Goal: Task Accomplishment & Management: Use online tool/utility

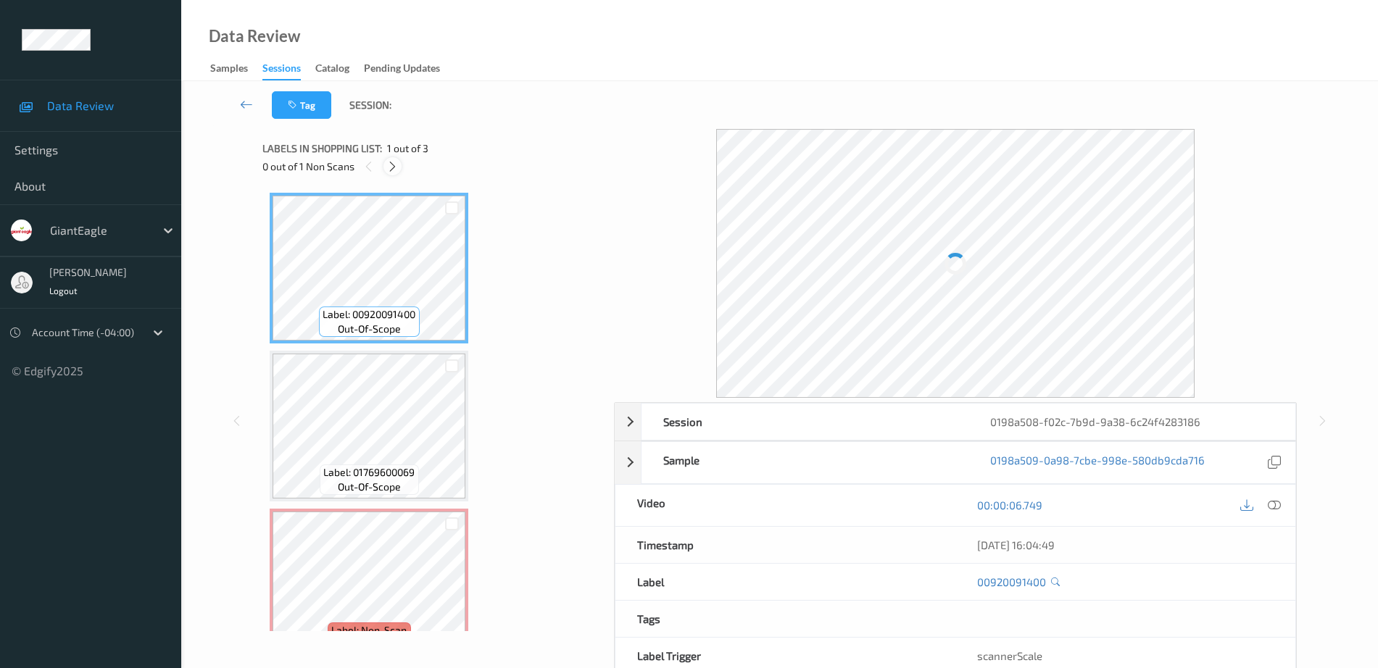
click at [392, 167] on icon at bounding box center [392, 166] width 12 height 13
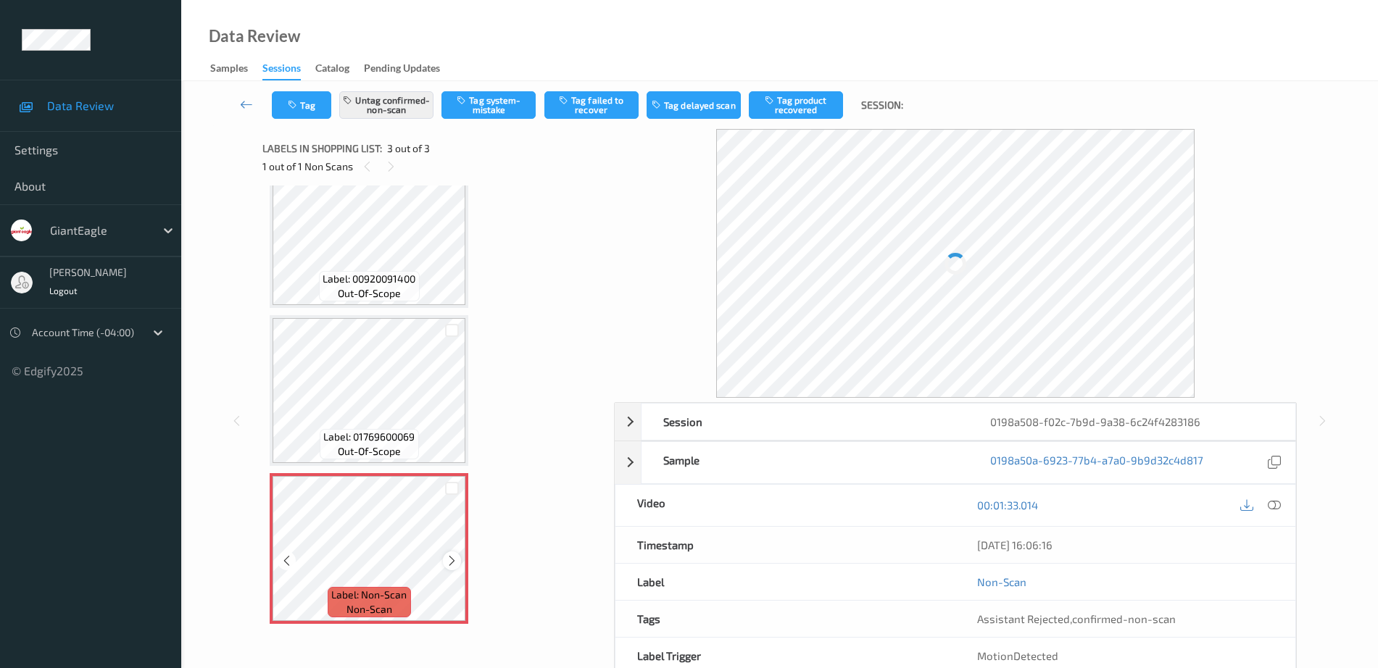
click at [452, 560] on icon at bounding box center [452, 561] width 12 height 13
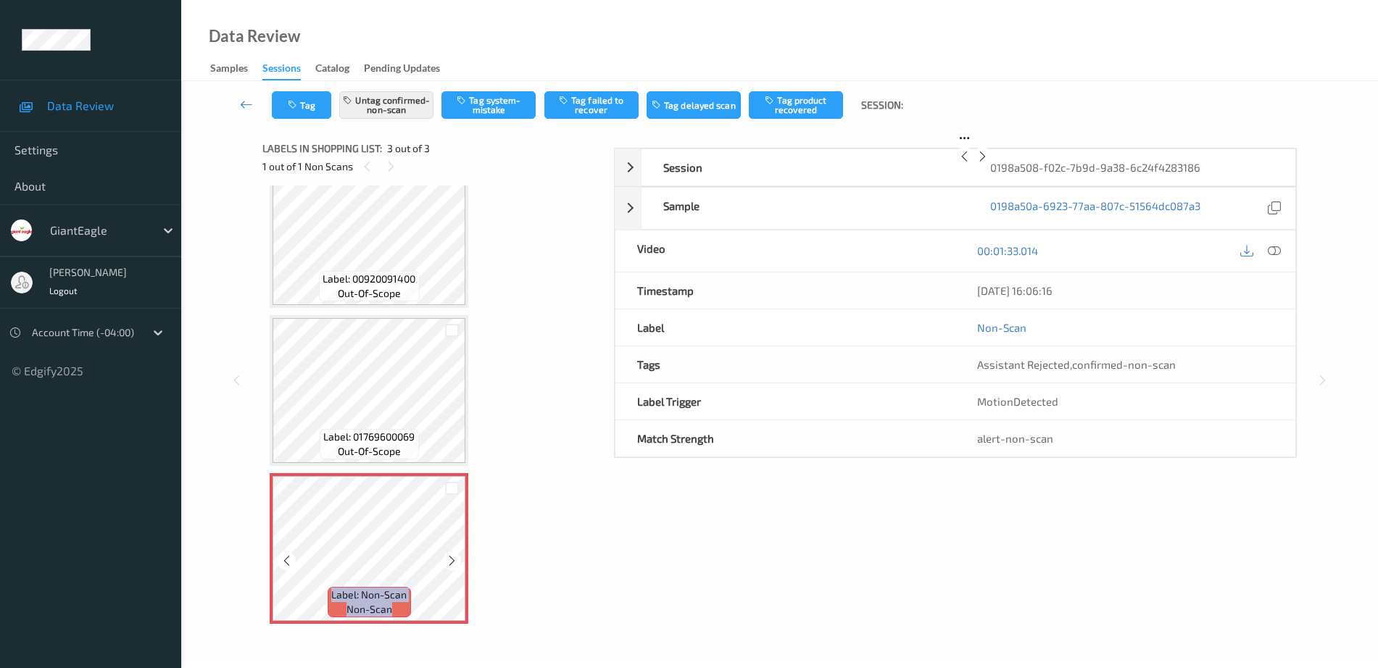
click at [452, 560] on icon at bounding box center [452, 561] width 12 height 13
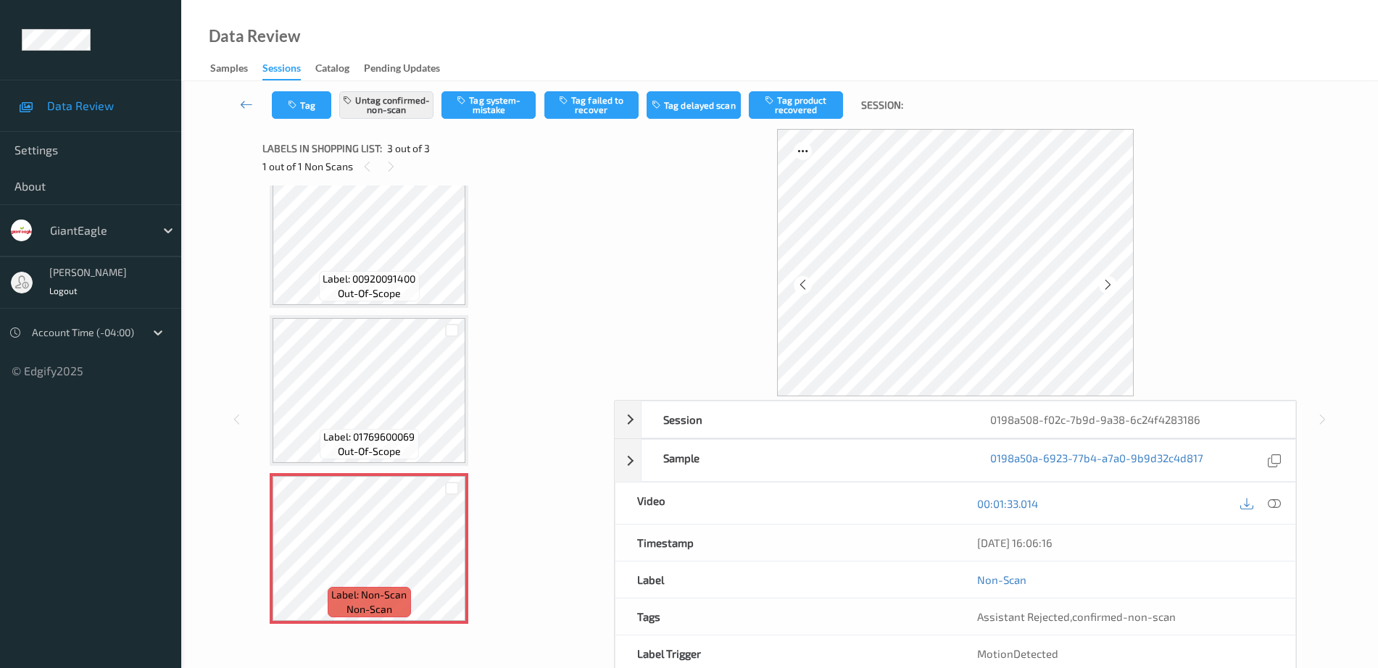
scroll to position [0, 0]
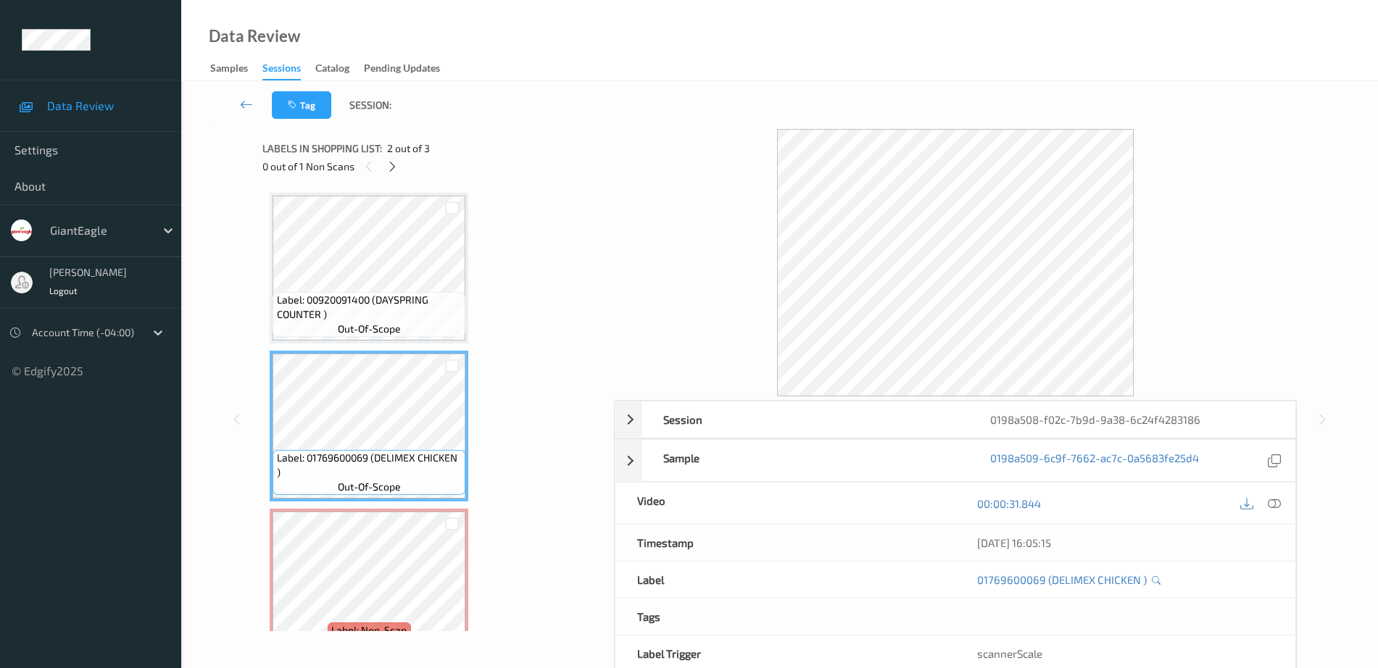
click at [368, 308] on span "Label: 00920091400 (DAYSPRING COUNTER )" at bounding box center [370, 307] width 186 height 29
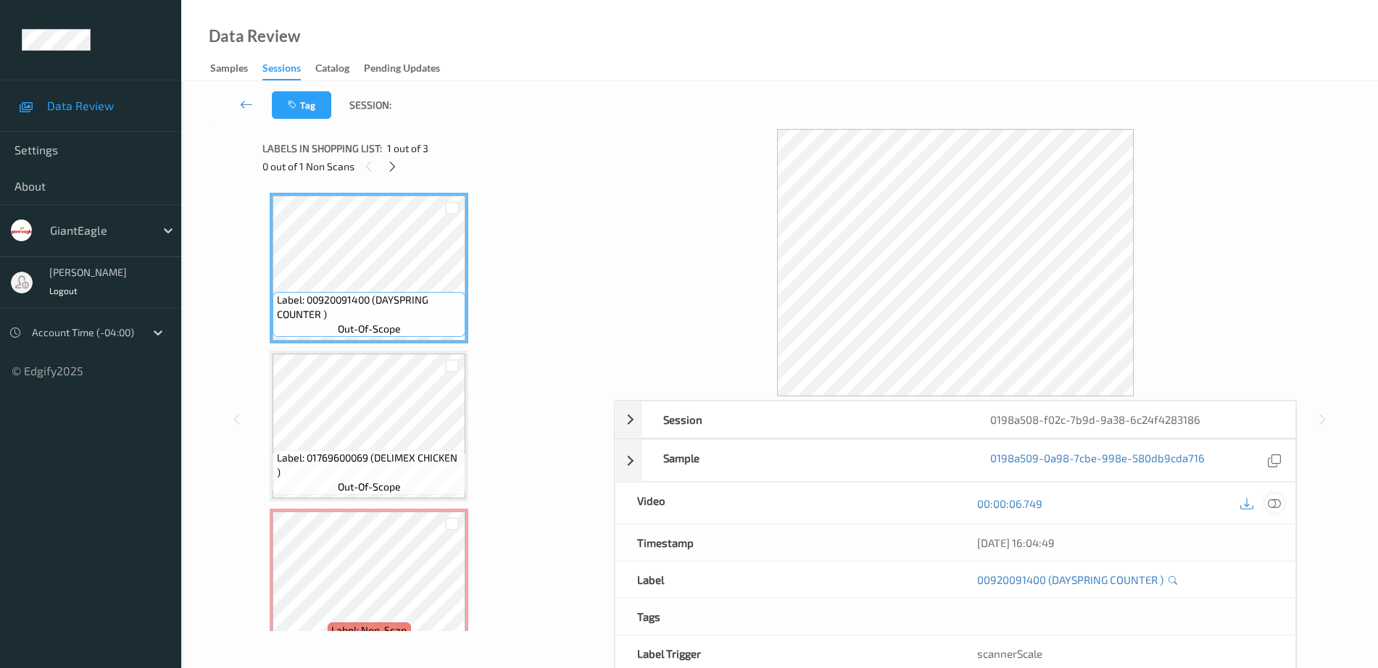
click at [1281, 501] on icon at bounding box center [1274, 503] width 13 height 13
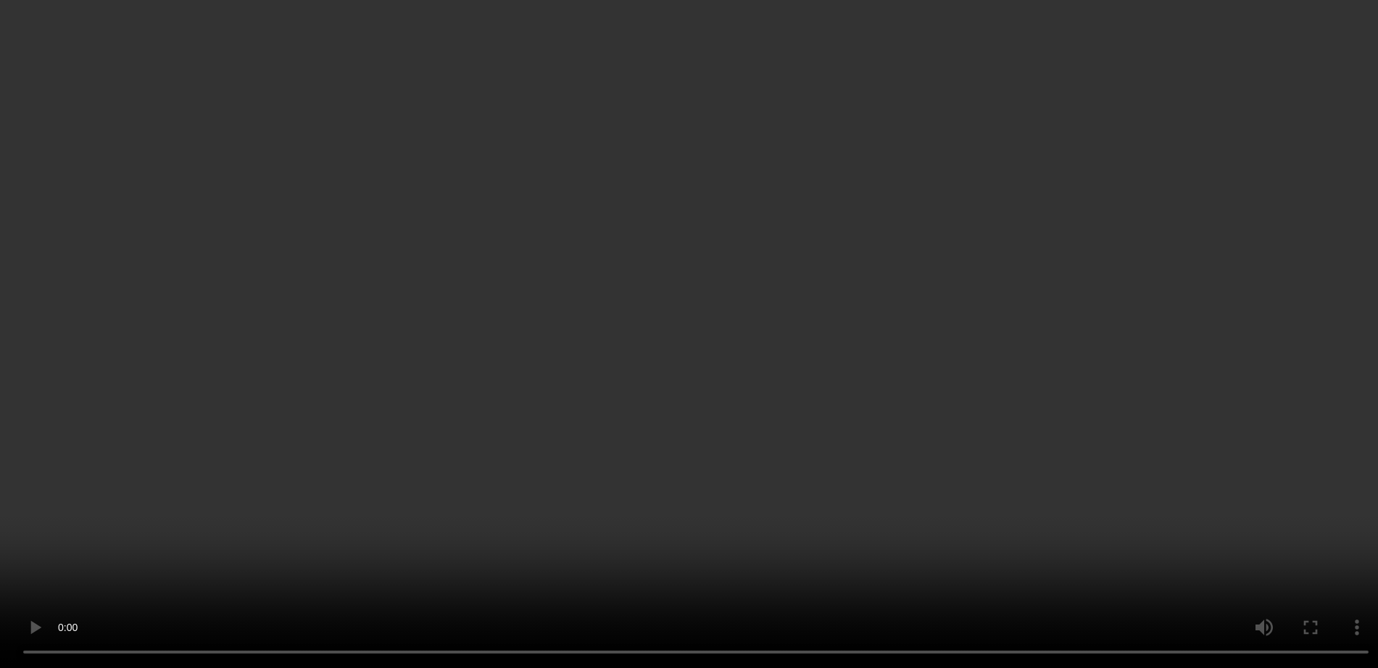
scroll to position [36, 0]
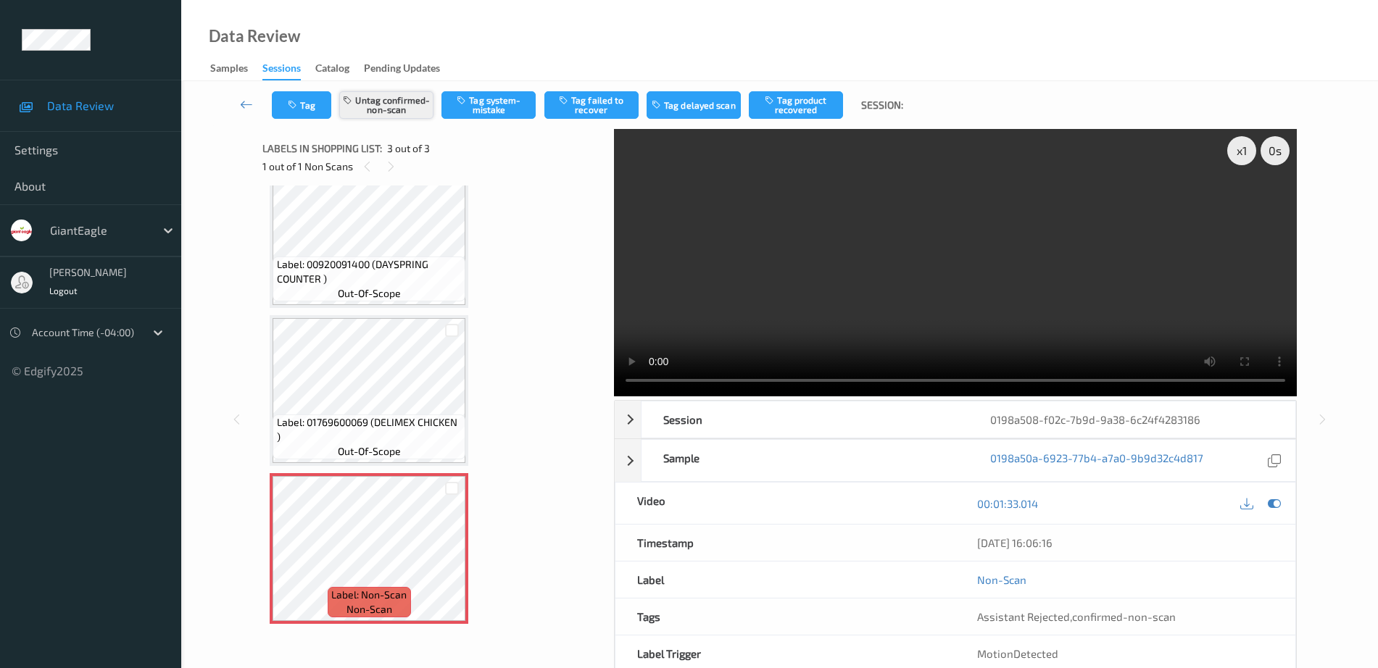
click at [412, 110] on button "Untag confirmed-non-scan" at bounding box center [386, 105] width 94 height 28
click at [494, 112] on button "Tag system-mistake" at bounding box center [489, 105] width 94 height 28
click at [307, 109] on button "Tag" at bounding box center [301, 105] width 59 height 28
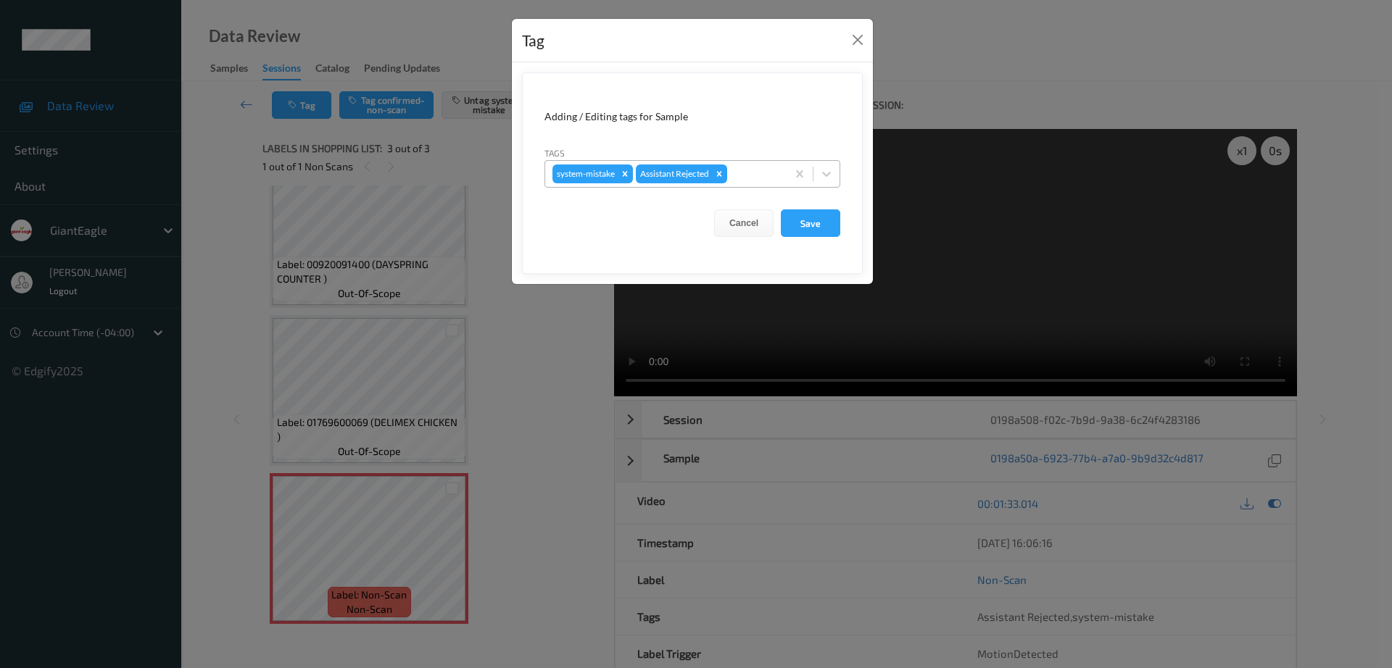
click at [745, 176] on div at bounding box center [754, 173] width 49 height 17
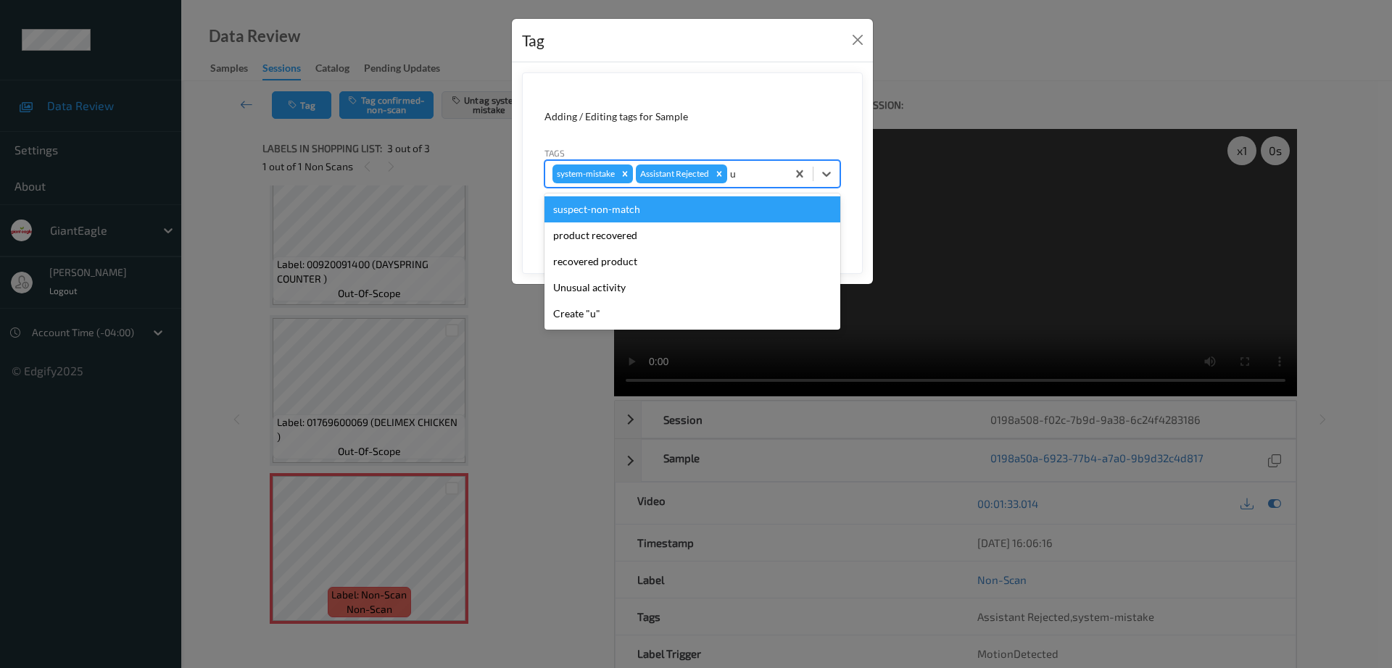
type input "un"
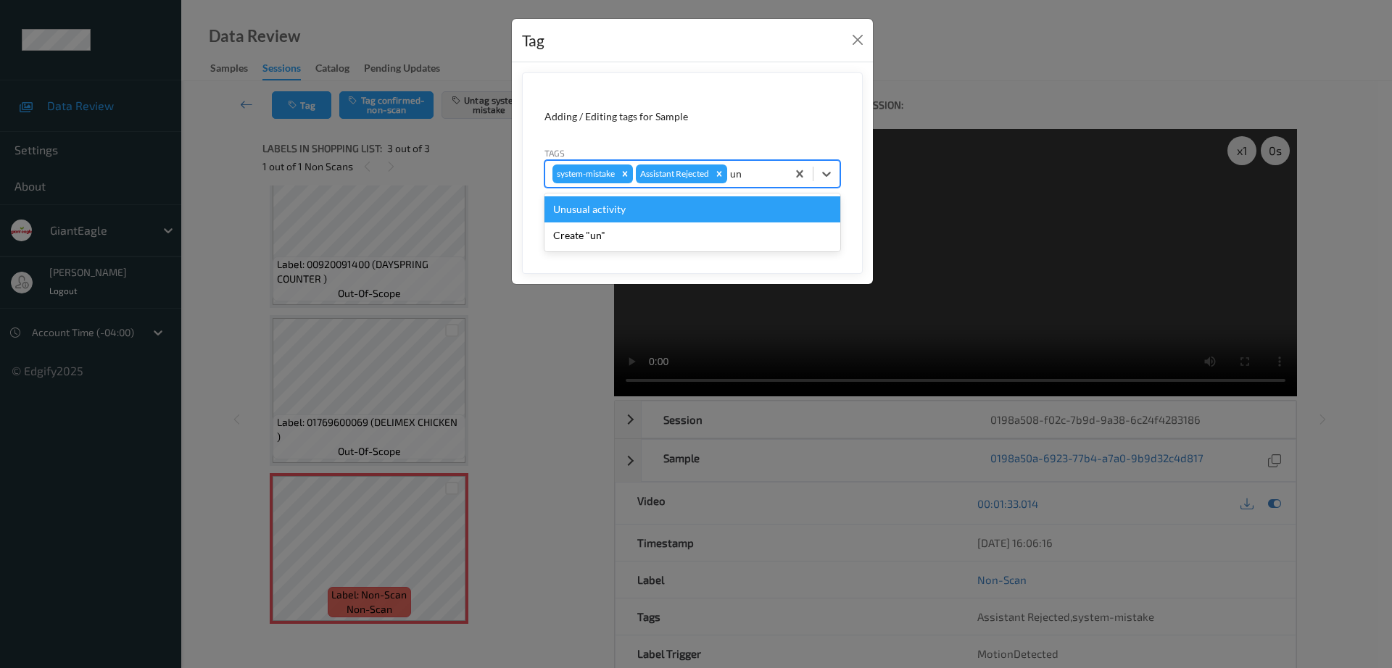
click at [647, 217] on div "Unusual activity" at bounding box center [692, 209] width 296 height 26
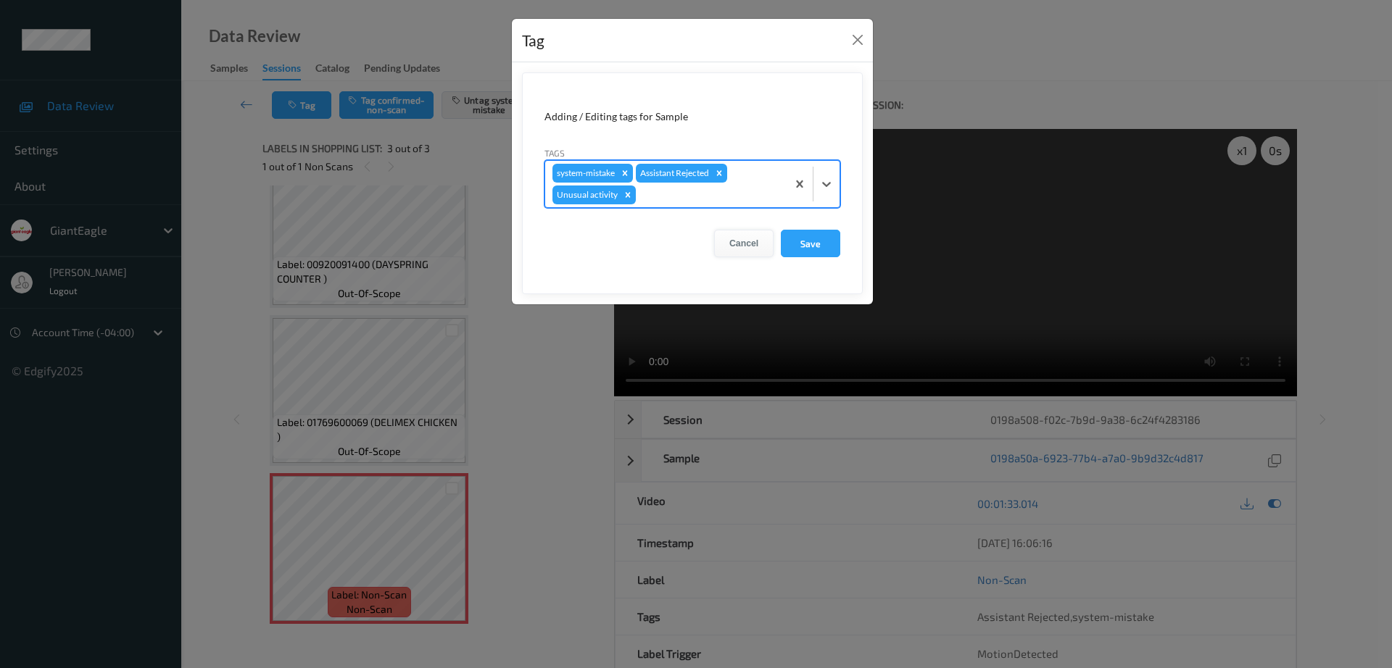
click at [758, 233] on button "Cancel" at bounding box center [743, 244] width 59 height 28
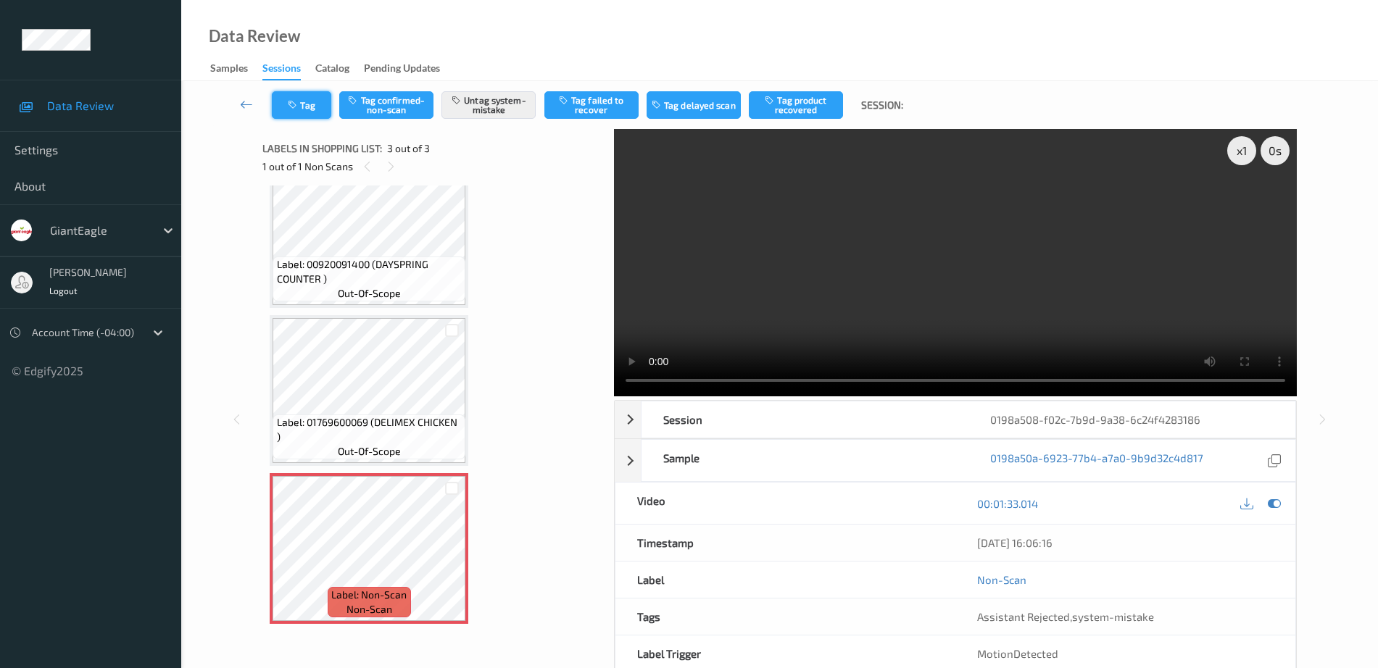
click at [324, 106] on button "Tag" at bounding box center [301, 105] width 59 height 28
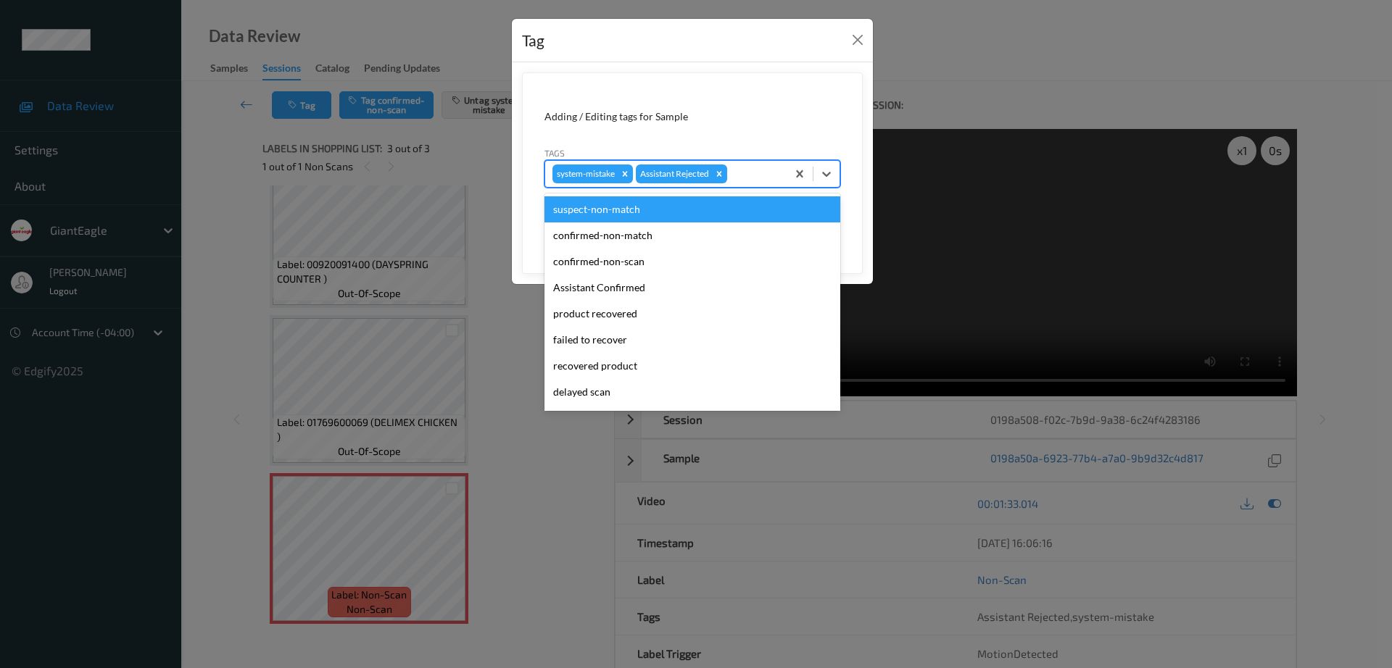
click at [756, 167] on div at bounding box center [754, 173] width 49 height 17
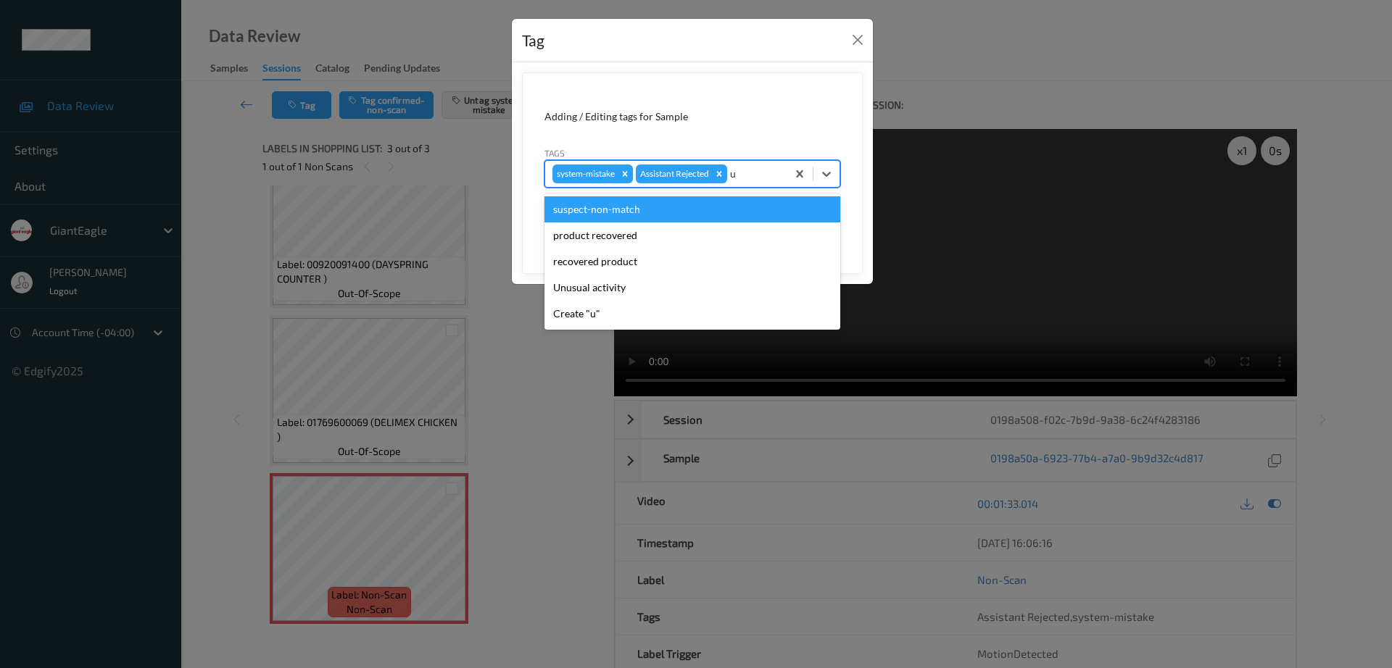
type input "un"
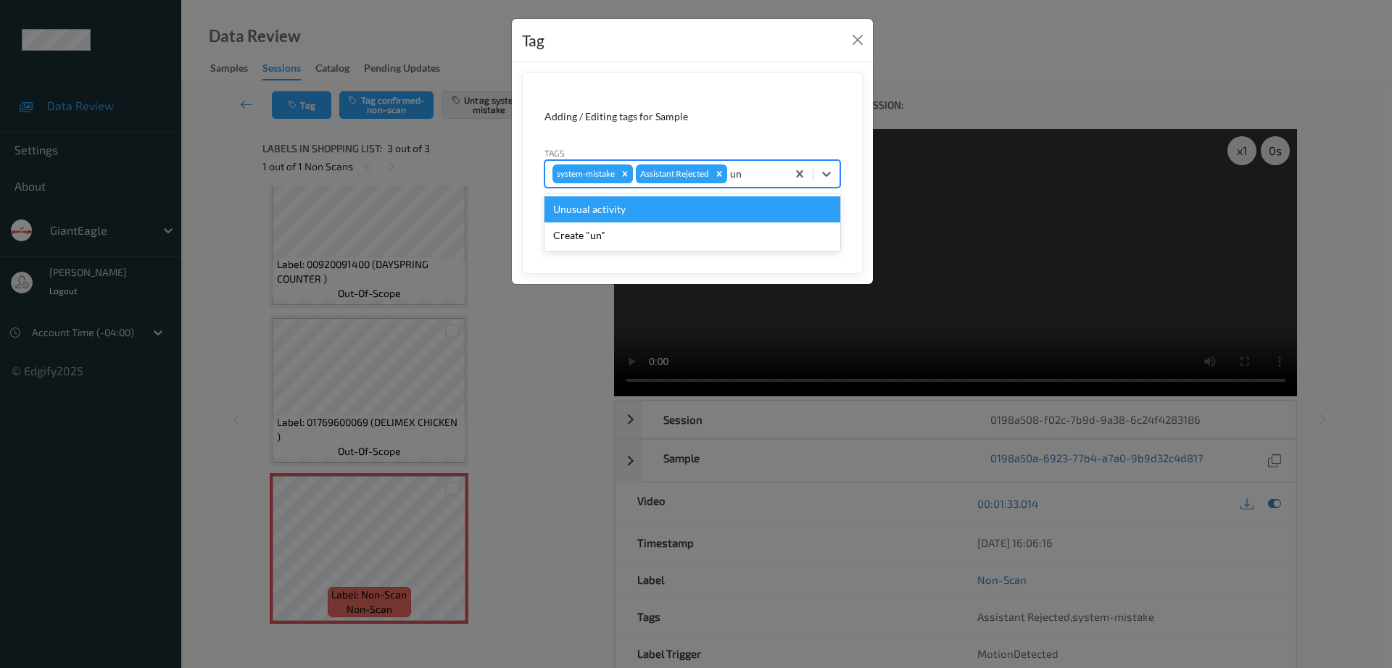
click at [651, 212] on div "Unusual activity" at bounding box center [692, 209] width 296 height 26
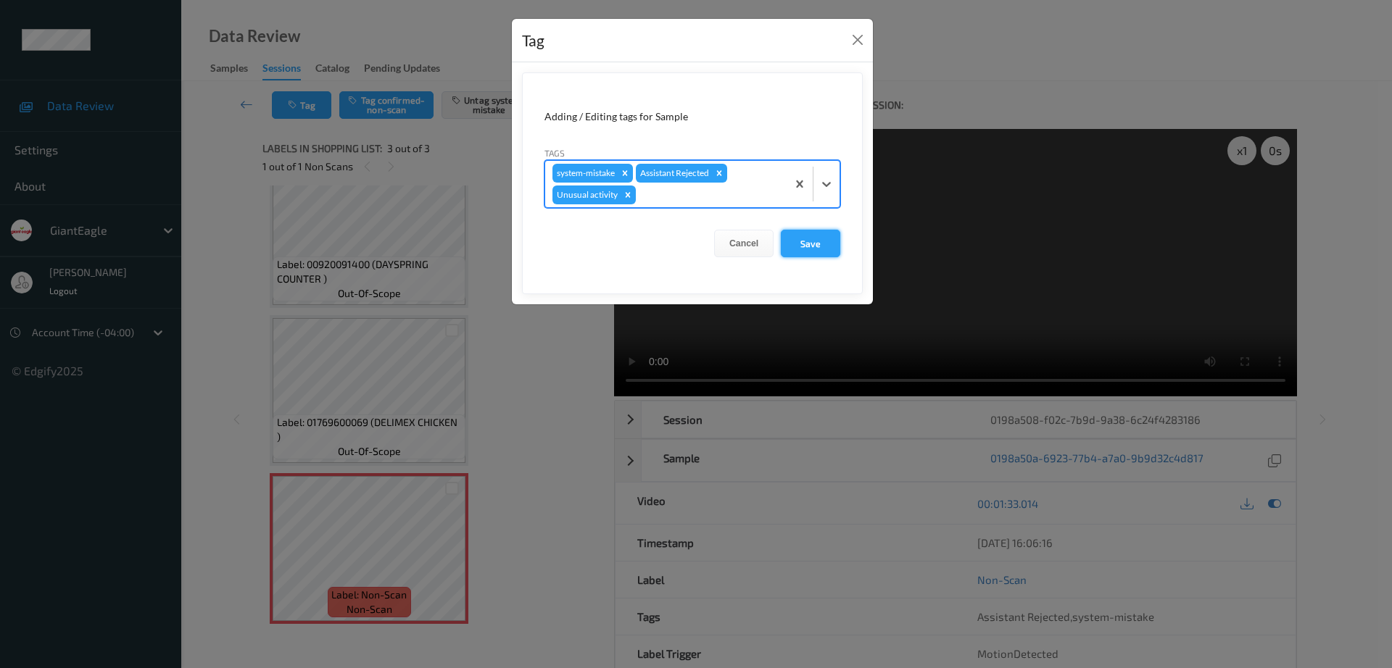
click at [822, 241] on button "Save" at bounding box center [810, 244] width 59 height 28
